Goal: Find contact information: Find contact information

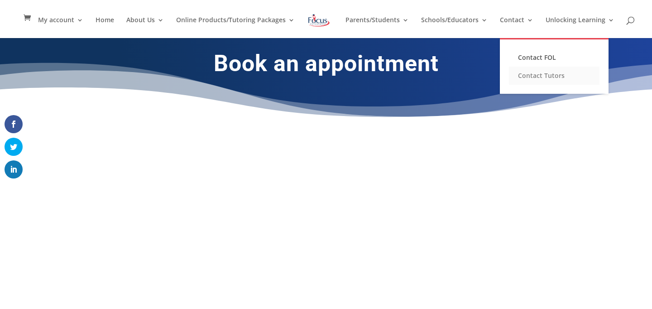
click at [531, 74] on link "Contact Tutors" at bounding box center [554, 76] width 90 height 18
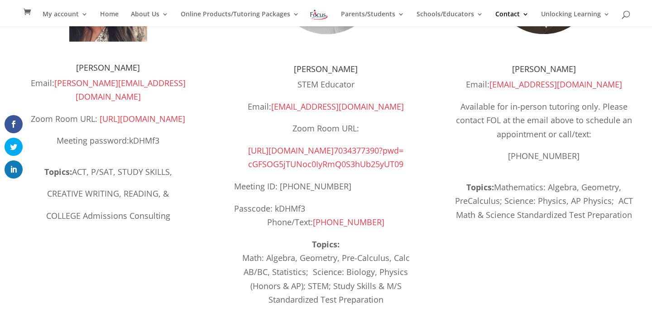
scroll to position [211, 0]
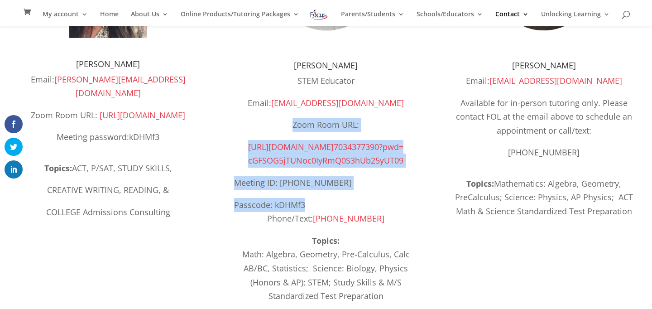
drag, startPoint x: 293, startPoint y: 125, endPoint x: 402, endPoint y: 198, distance: 130.9
click at [402, 198] on div "STEM Educator Email: [EMAIL_ADDRESS][DOMAIN_NAME] Zoom Room URL: [URL][DOMAIN_N…" at bounding box center [326, 150] width 184 height 152
copy div "Zoom Room URL: [URL][DOMAIN_NAME] 7034377390?pwd= [SECURITY_DATA] 09 Meeting ID…"
